Goal: Transaction & Acquisition: Download file/media

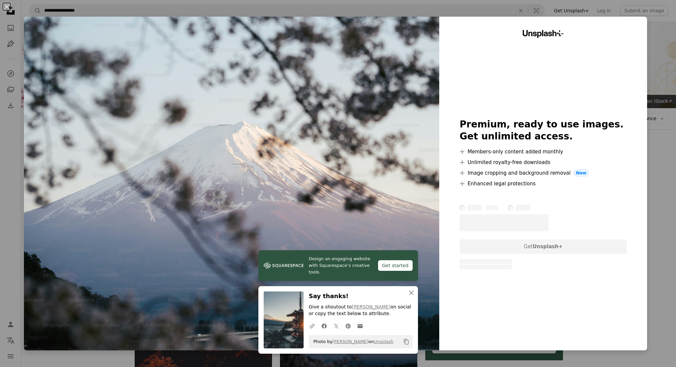
scroll to position [147, 0]
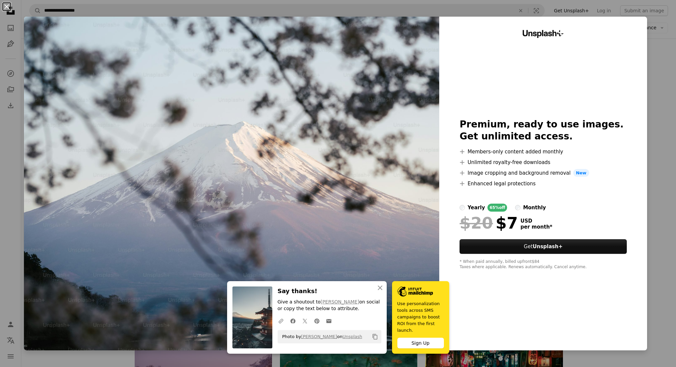
click at [8, 7] on button "An X shape" at bounding box center [7, 7] width 8 height 8
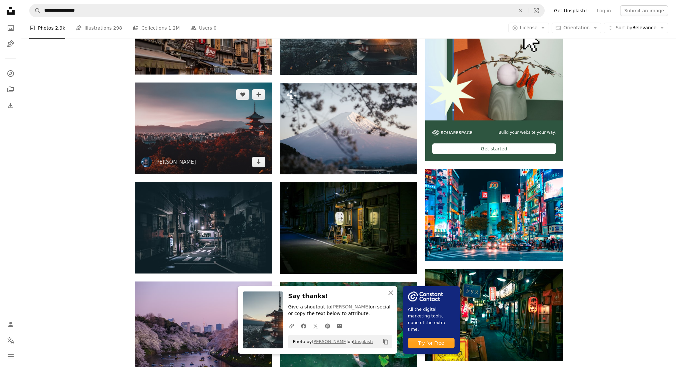
scroll to position [207, 0]
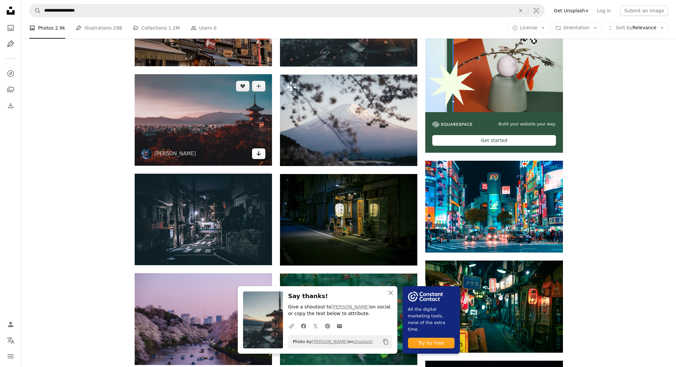
click at [261, 154] on link "Arrow pointing down" at bounding box center [258, 153] width 13 height 11
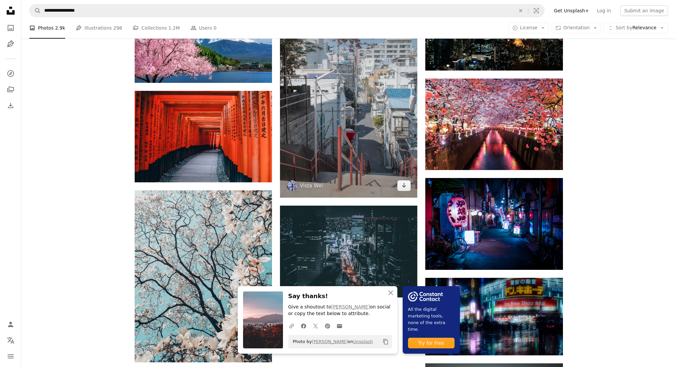
scroll to position [594, 0]
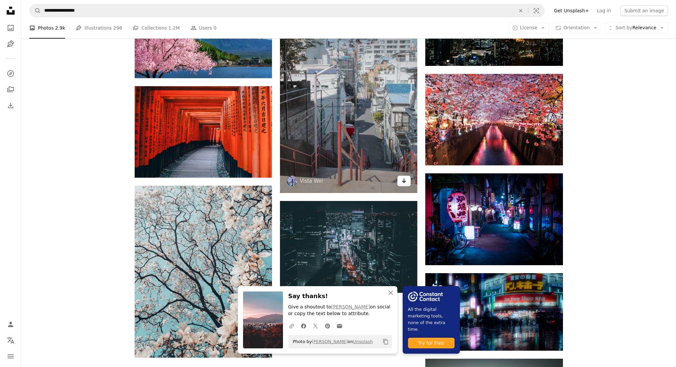
click at [406, 182] on icon "Arrow pointing down" at bounding box center [403, 181] width 5 height 8
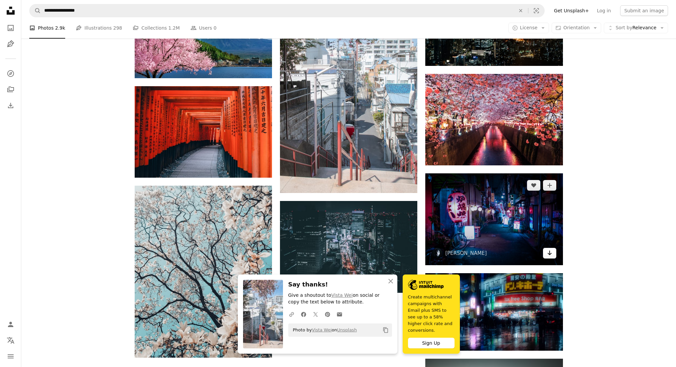
click at [551, 255] on icon "Arrow pointing down" at bounding box center [549, 253] width 5 height 8
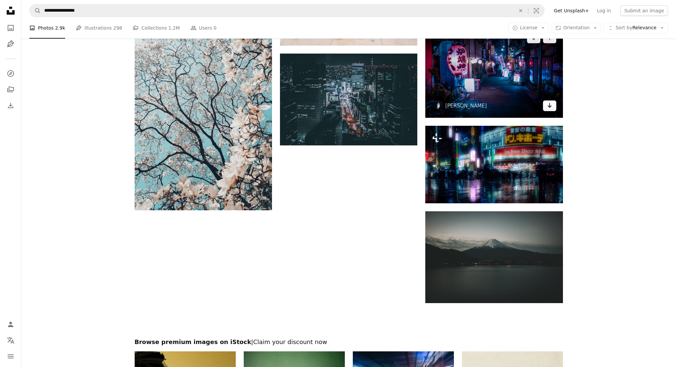
scroll to position [750, 0]
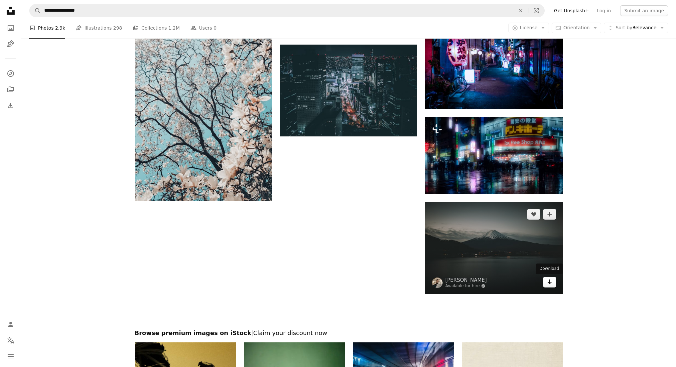
click at [549, 282] on icon "Download" at bounding box center [549, 281] width 4 height 5
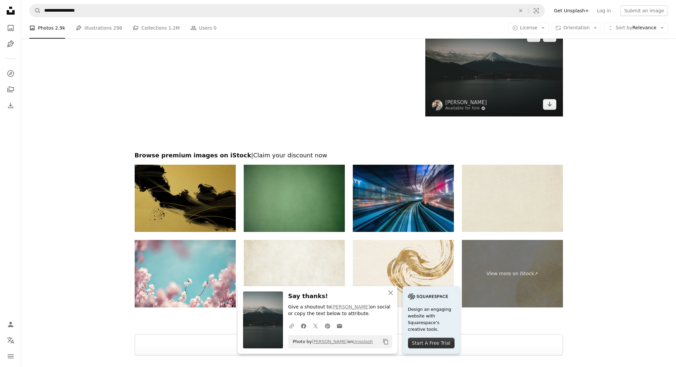
scroll to position [993, 0]
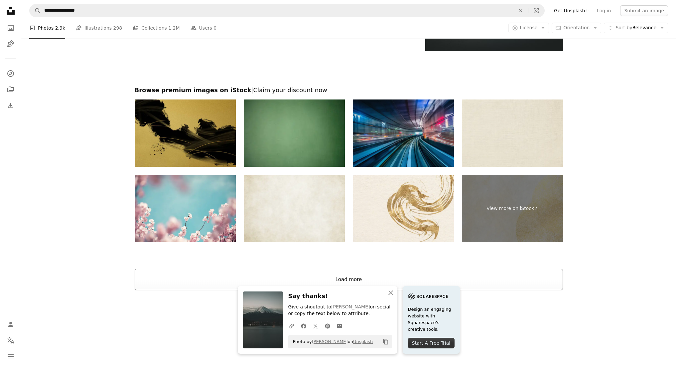
click at [354, 274] on button "Load more" at bounding box center [349, 279] width 428 height 21
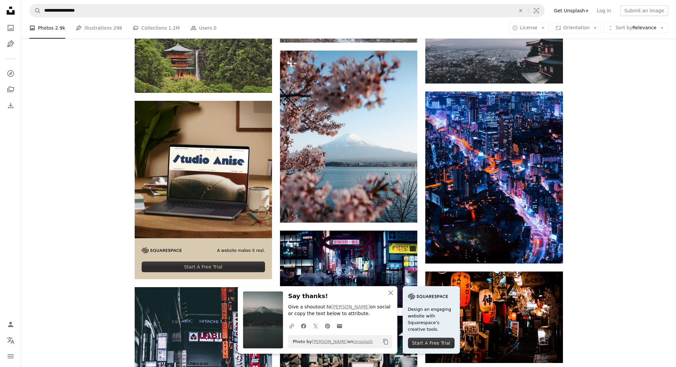
scroll to position [1164, 0]
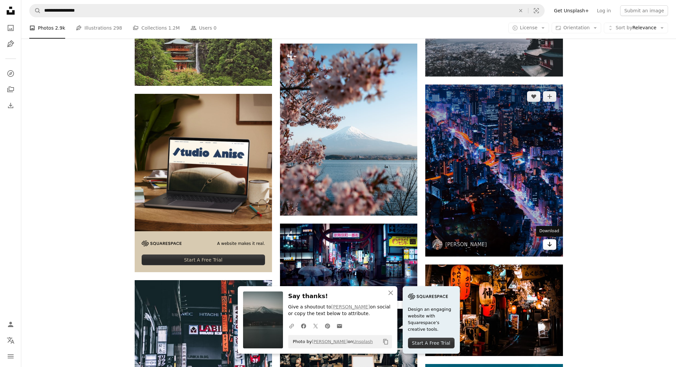
click at [547, 244] on icon "Arrow pointing down" at bounding box center [549, 244] width 5 height 8
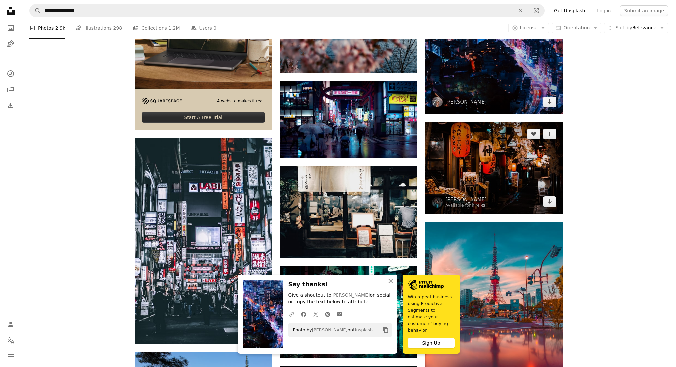
scroll to position [1307, 0]
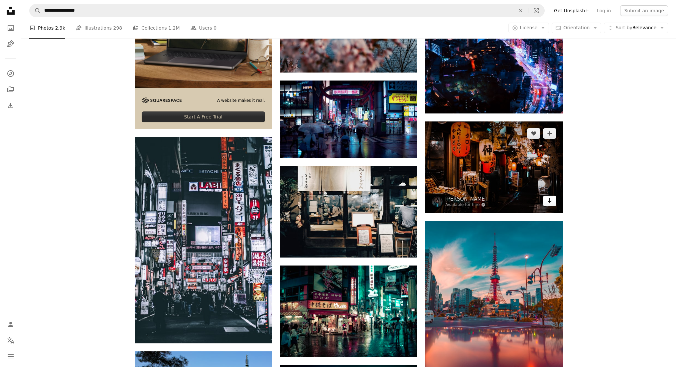
click at [551, 203] on icon "Arrow pointing down" at bounding box center [549, 201] width 5 height 8
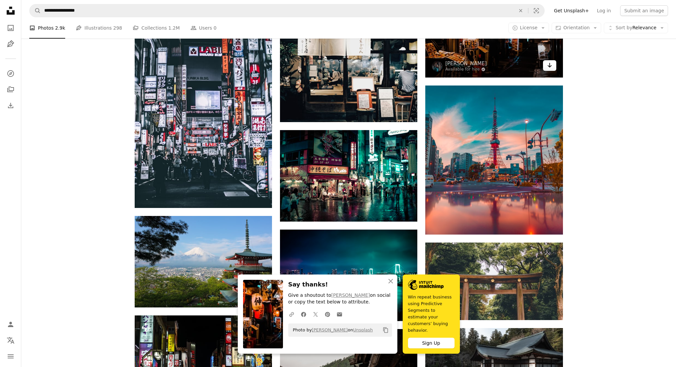
scroll to position [1447, 0]
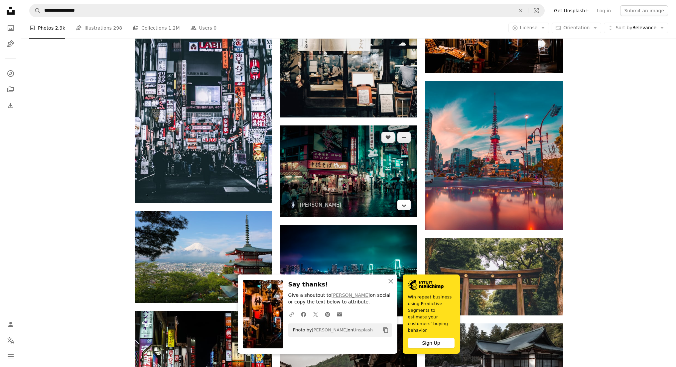
click at [405, 206] on icon "Arrow pointing down" at bounding box center [403, 205] width 5 height 8
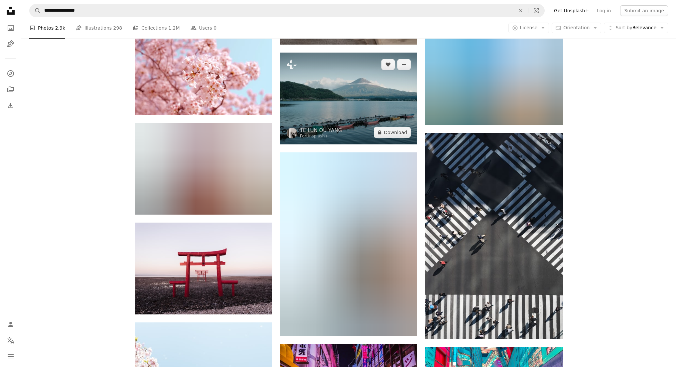
scroll to position [1935, 0]
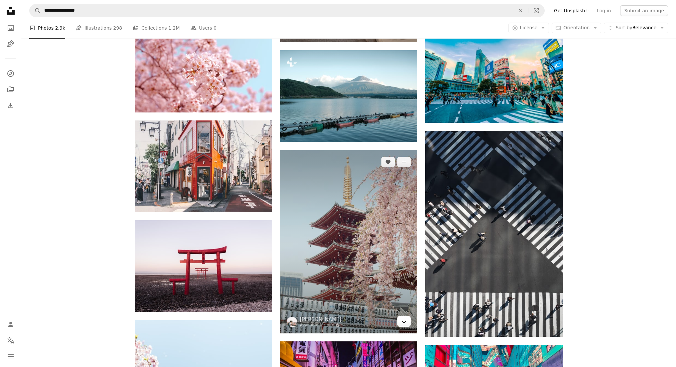
click at [407, 324] on link "Arrow pointing down" at bounding box center [403, 321] width 13 height 11
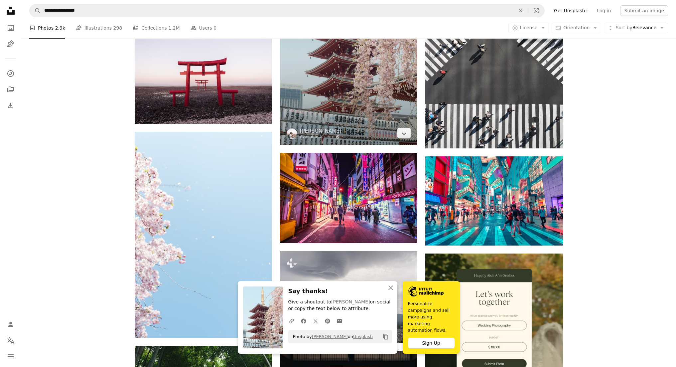
scroll to position [2129, 0]
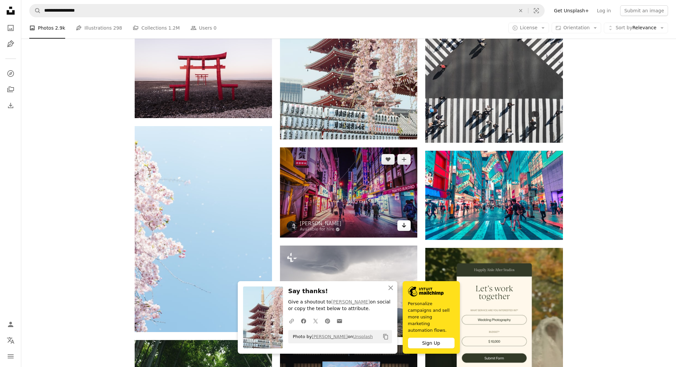
click at [406, 228] on icon "Arrow pointing down" at bounding box center [403, 225] width 5 height 8
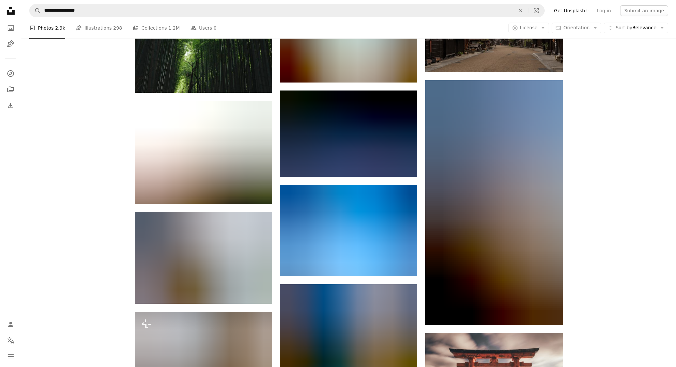
scroll to position [2588, 0]
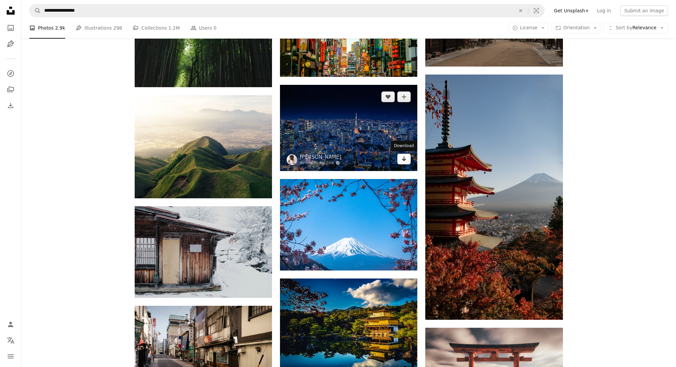
click at [402, 162] on icon "Arrow pointing down" at bounding box center [403, 159] width 5 height 8
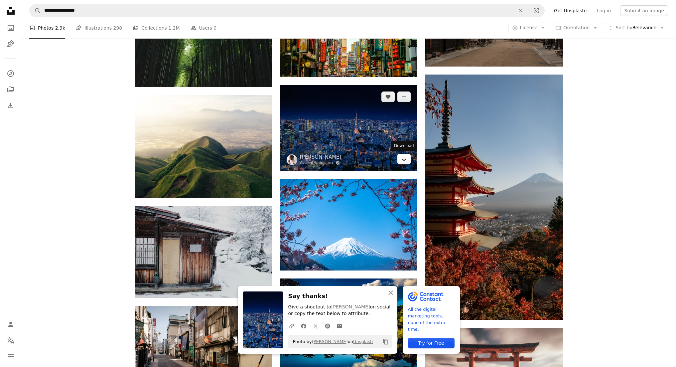
click at [401, 158] on icon "Arrow pointing down" at bounding box center [403, 159] width 5 height 8
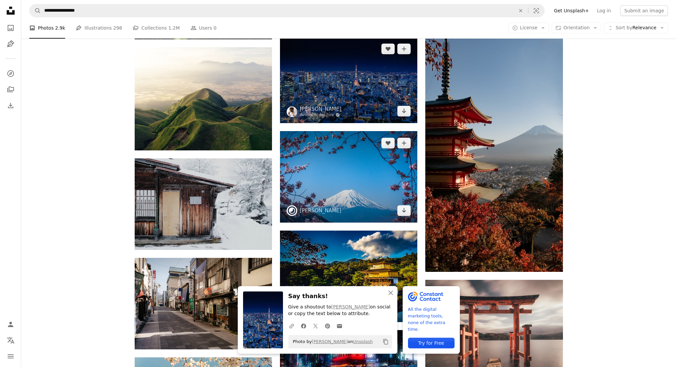
scroll to position [2638, 0]
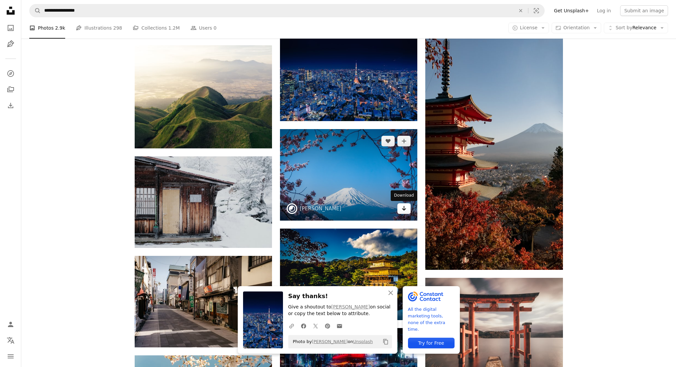
click at [402, 211] on icon "Arrow pointing down" at bounding box center [403, 208] width 5 height 8
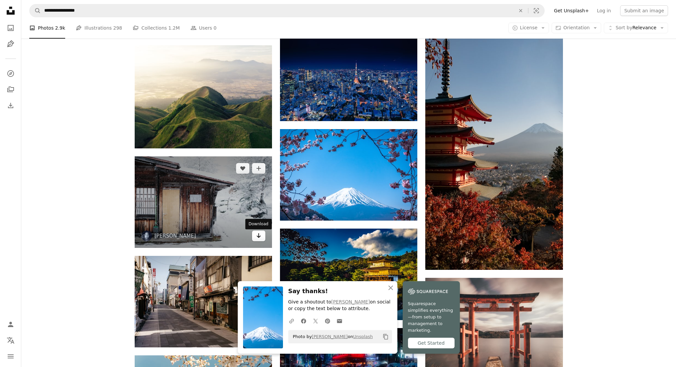
click at [258, 239] on icon "Arrow pointing down" at bounding box center [258, 235] width 5 height 8
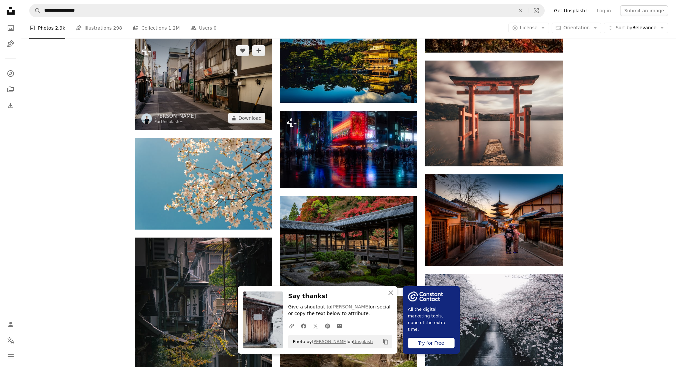
scroll to position [2863, 0]
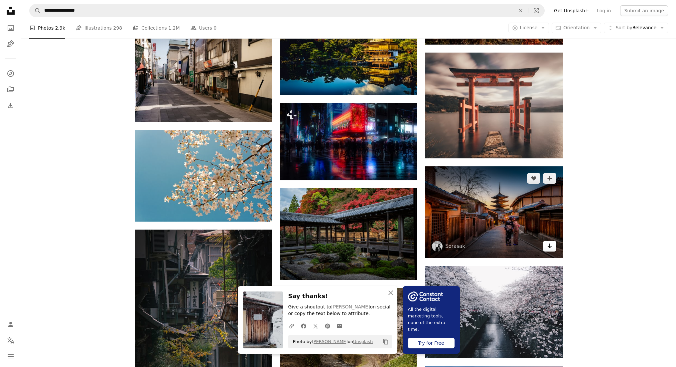
click at [548, 246] on icon "Arrow pointing down" at bounding box center [549, 246] width 5 height 8
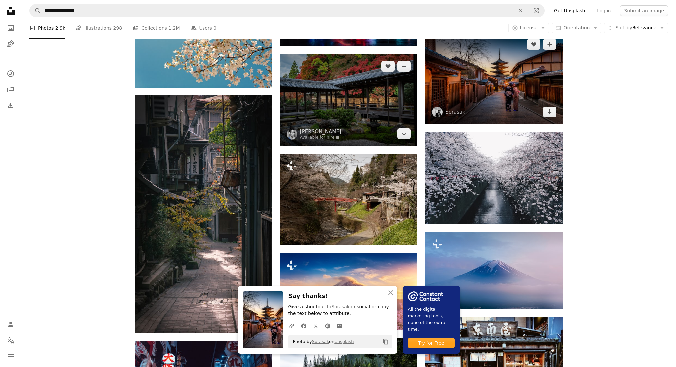
scroll to position [3003, 0]
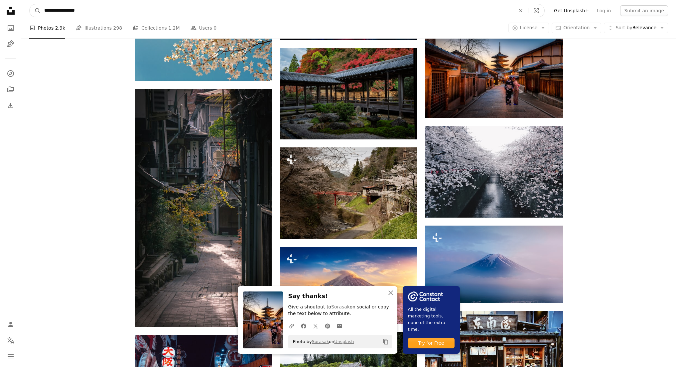
drag, startPoint x: 63, startPoint y: 9, endPoint x: 32, endPoint y: 4, distance: 31.4
click at [34, 4] on form "**********" at bounding box center [286, 10] width 515 height 13
type input "**********"
click button "A magnifying glass" at bounding box center [35, 10] width 11 height 13
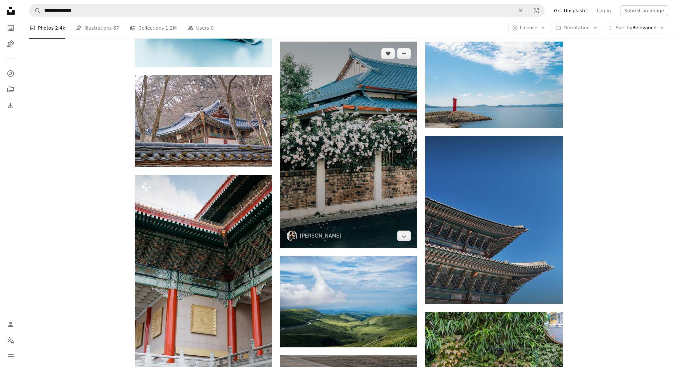
scroll to position [337, 0]
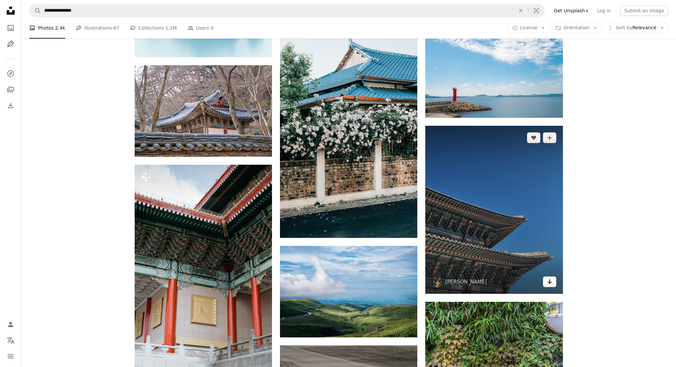
click at [546, 282] on link "Arrow pointing down" at bounding box center [549, 281] width 13 height 11
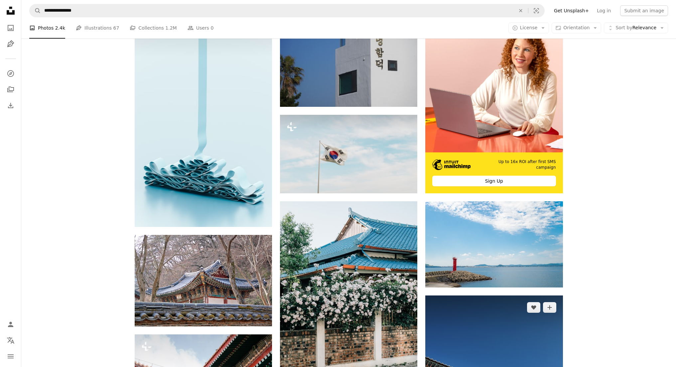
scroll to position [0, 0]
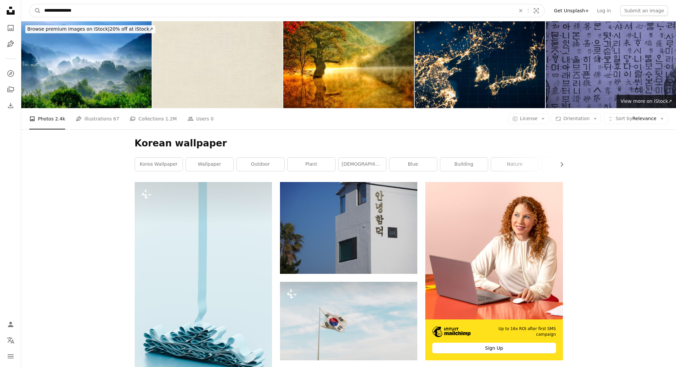
drag, startPoint x: 58, startPoint y: 10, endPoint x: 42, endPoint y: 10, distance: 16.0
click at [42, 10] on input "**********" at bounding box center [277, 10] width 473 height 13
type input "**********"
click button "A magnifying glass" at bounding box center [35, 10] width 11 height 13
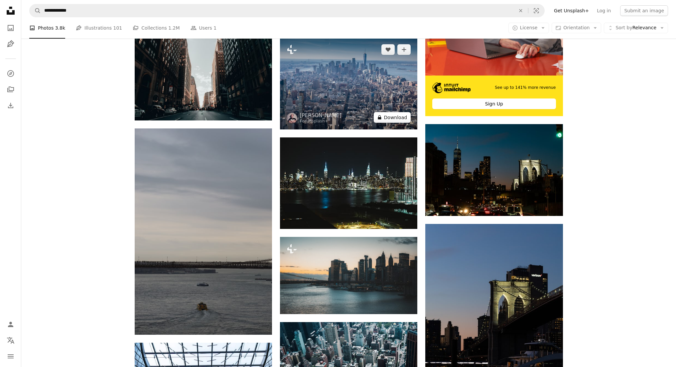
scroll to position [249, 0]
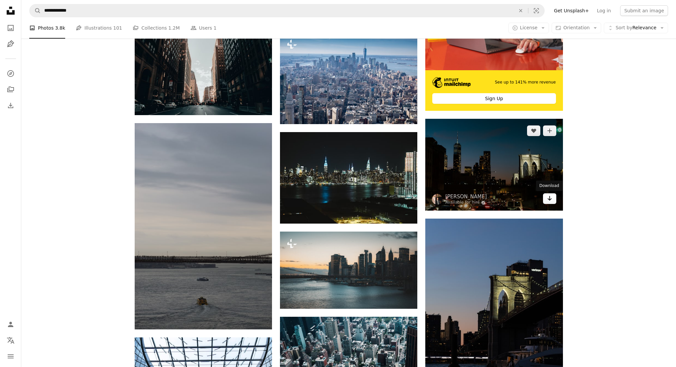
click at [550, 202] on icon "Arrow pointing down" at bounding box center [549, 198] width 5 height 8
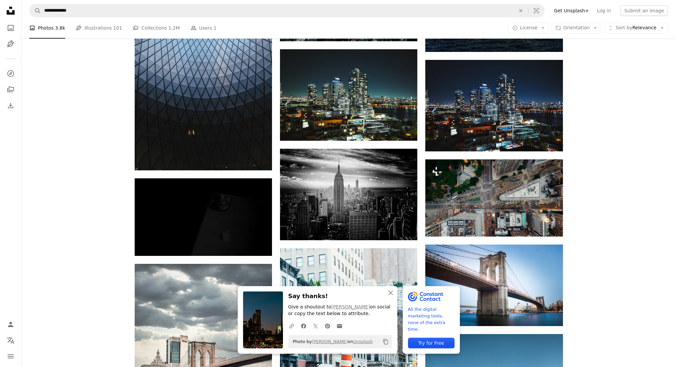
scroll to position [631, 0]
